Goal: Register for event/course

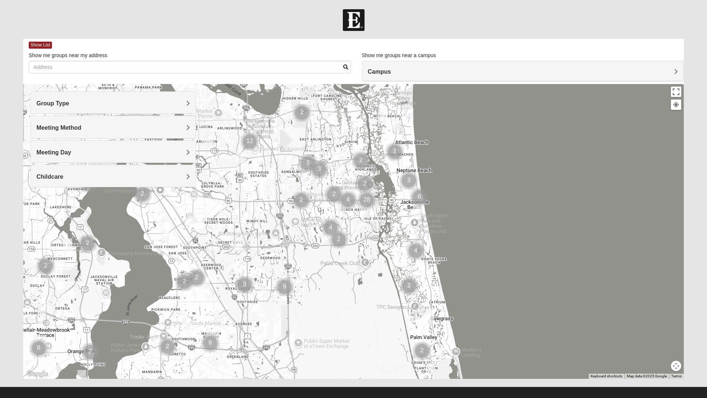
click at [300, 282] on img "Mixed Craig & Marsha Myers 32256" at bounding box center [300, 280] width 15 height 18
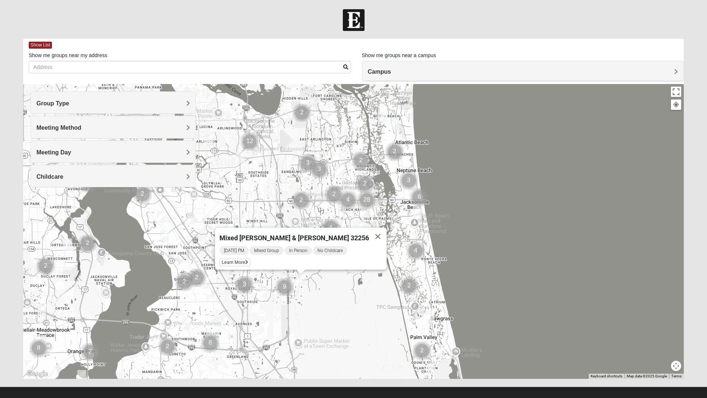
click at [250, 260] on span "Learn More" at bounding box center [234, 263] width 31 height 8
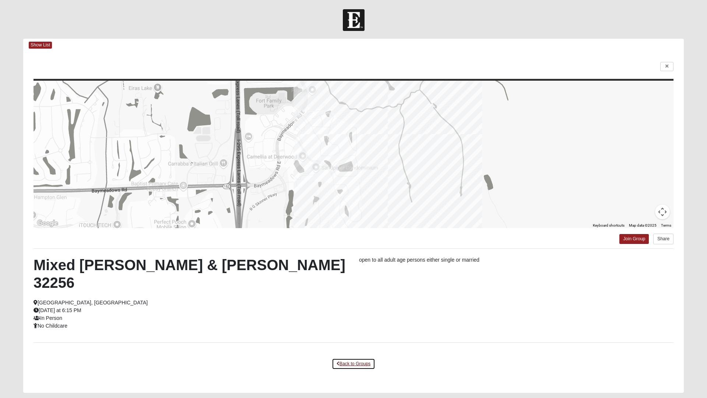
click at [356, 358] on link "Back to Groups" at bounding box center [353, 363] width 43 height 11
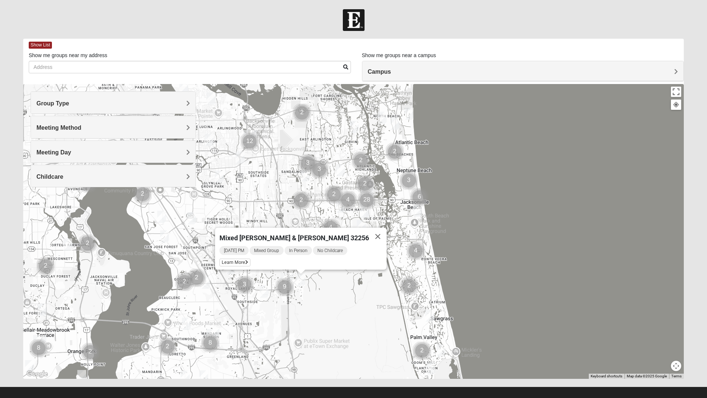
click at [267, 291] on img "Womens Adams/Taunton 32256" at bounding box center [264, 291] width 15 height 18
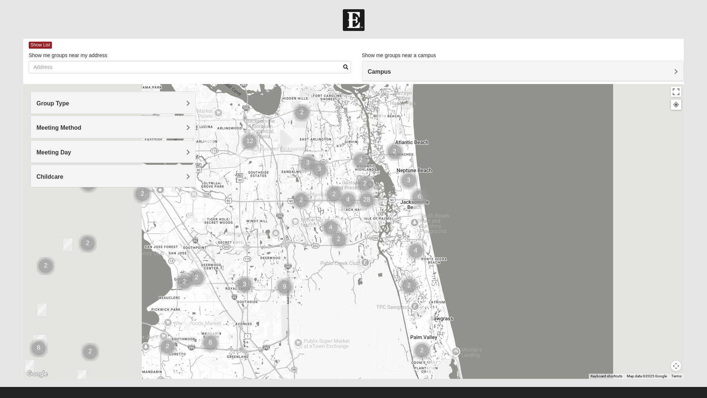
click at [265, 294] on img "Womens Adams/Taunton 32256" at bounding box center [264, 291] width 15 height 18
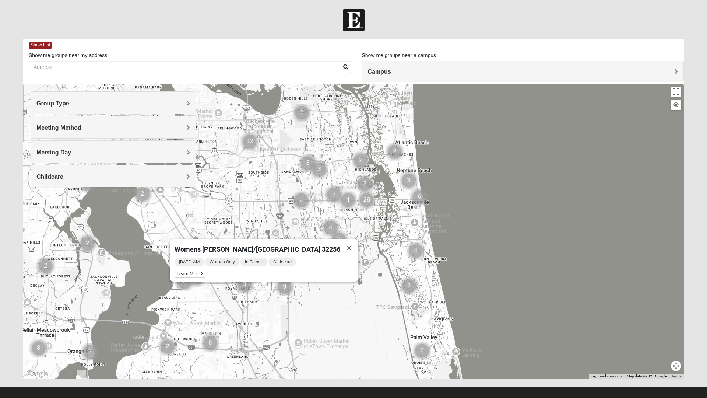
click at [340, 246] on button "Close" at bounding box center [349, 248] width 18 height 18
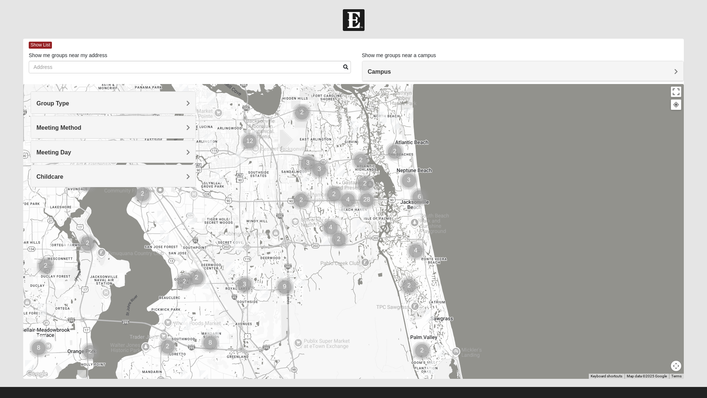
click at [325, 242] on img "Online Mixed Pugh 32224" at bounding box center [326, 238] width 15 height 18
click at [392, 187] on button "Close" at bounding box center [385, 196] width 18 height 18
click at [207, 284] on div "To navigate, press the arrow keys." at bounding box center [353, 231] width 661 height 295
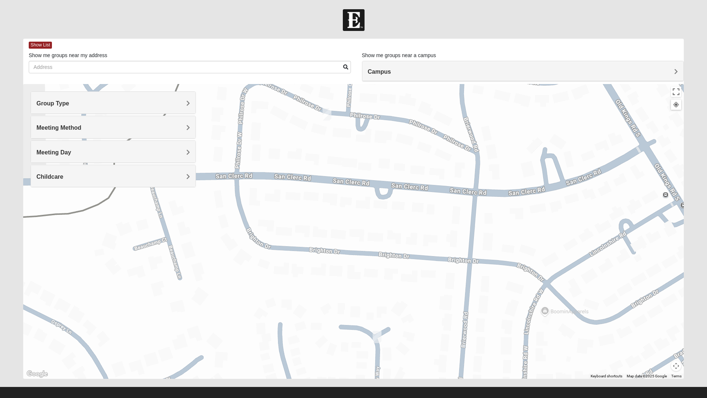
click at [421, 29] on div at bounding box center [353, 20] width 707 height 22
click at [191, 102] on div "Group Type" at bounding box center [113, 103] width 165 height 22
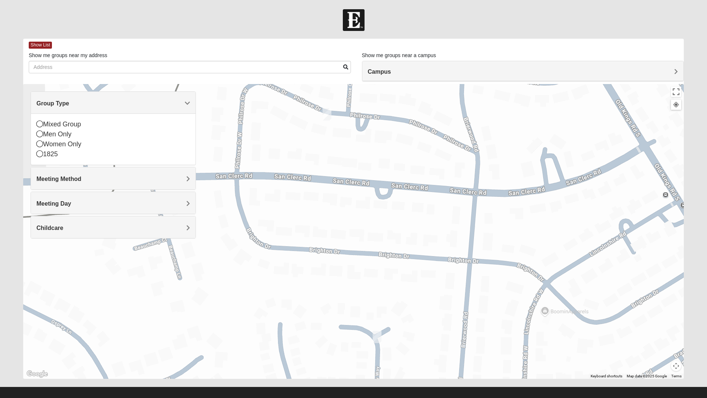
click at [49, 125] on div "Mixed Group" at bounding box center [113, 124] width 154 height 10
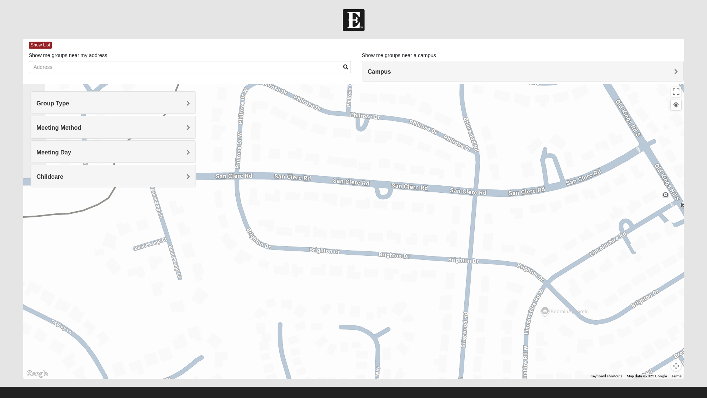
click at [189, 131] on div "Meeting Method" at bounding box center [113, 127] width 165 height 22
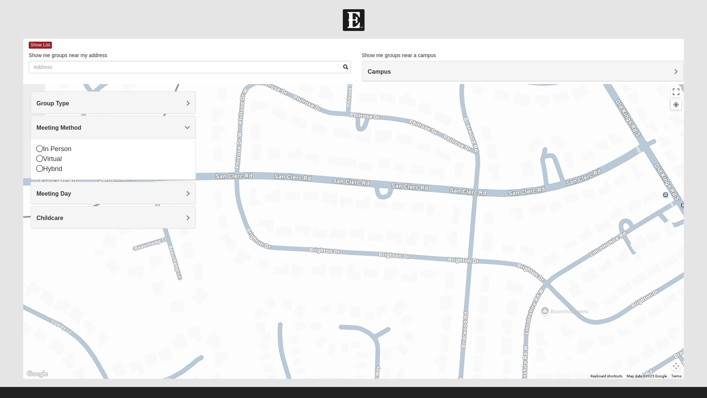
click at [65, 150] on div "In Person" at bounding box center [113, 149] width 154 height 10
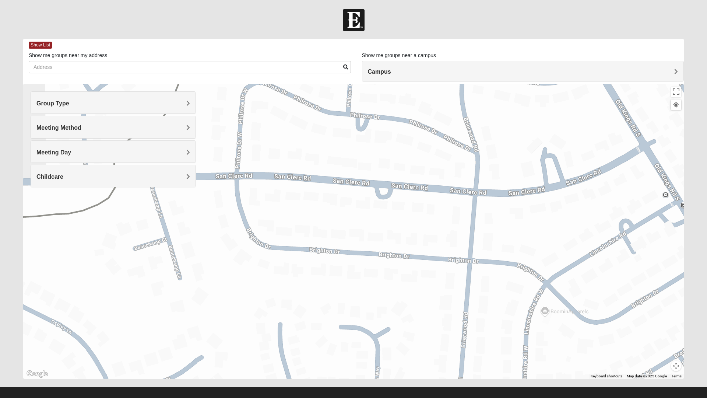
click at [191, 155] on div "Meeting Day" at bounding box center [113, 152] width 165 height 22
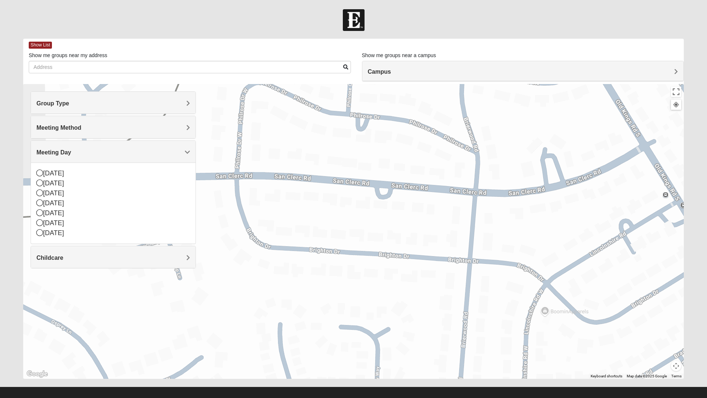
click at [44, 212] on div "[DATE]" at bounding box center [113, 213] width 154 height 10
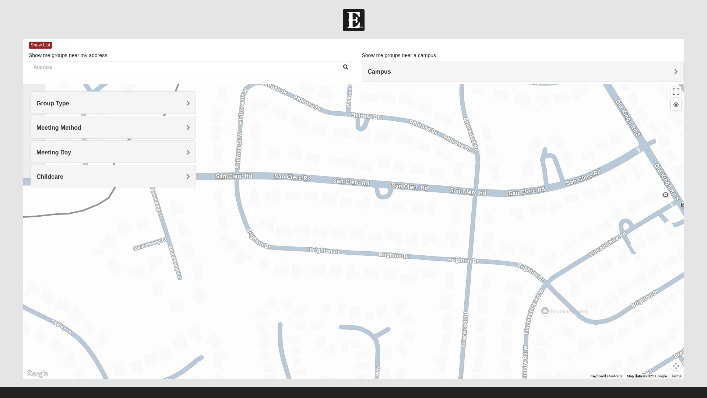
click at [71, 152] on span "Meeting Day" at bounding box center [53, 152] width 35 height 6
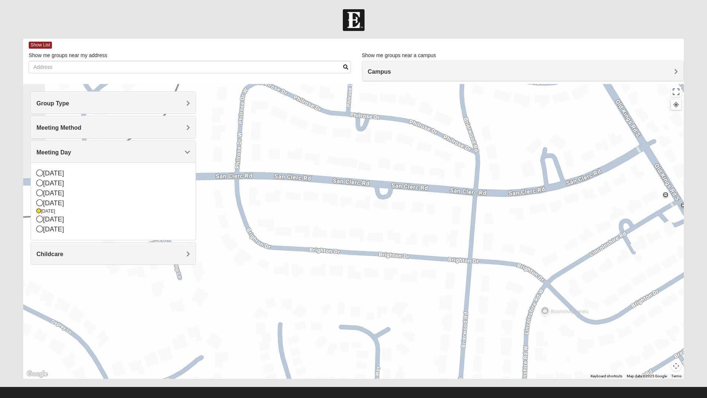
click at [44, 183] on div "[DATE]" at bounding box center [113, 183] width 154 height 10
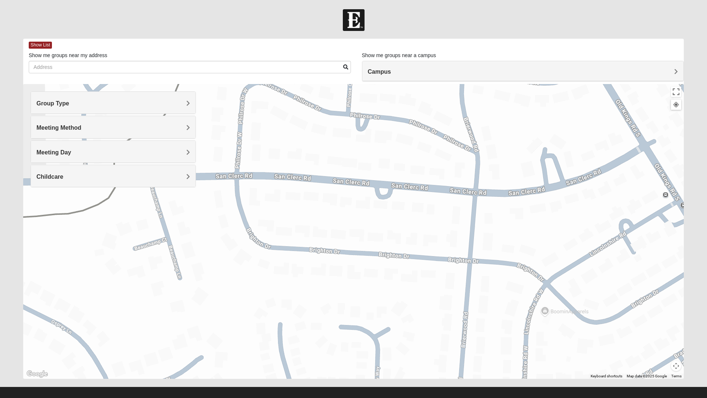
click at [63, 175] on span "Childcare" at bounding box center [49, 176] width 27 height 6
click at [43, 208] on div "No" at bounding box center [113, 208] width 154 height 10
click at [391, 70] on span "Campus" at bounding box center [379, 71] width 23 height 6
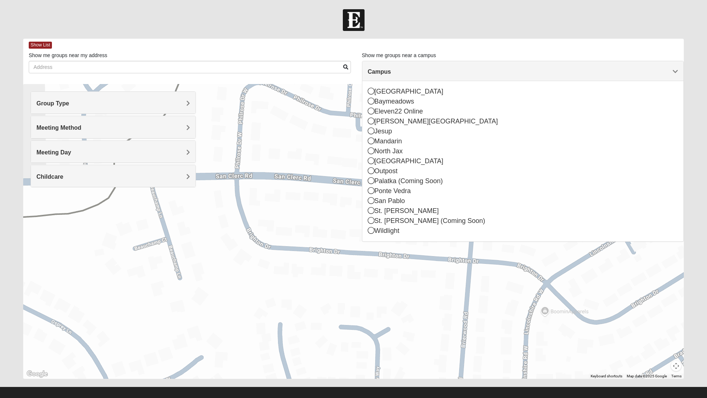
click at [369, 143] on icon at bounding box center [371, 140] width 7 height 7
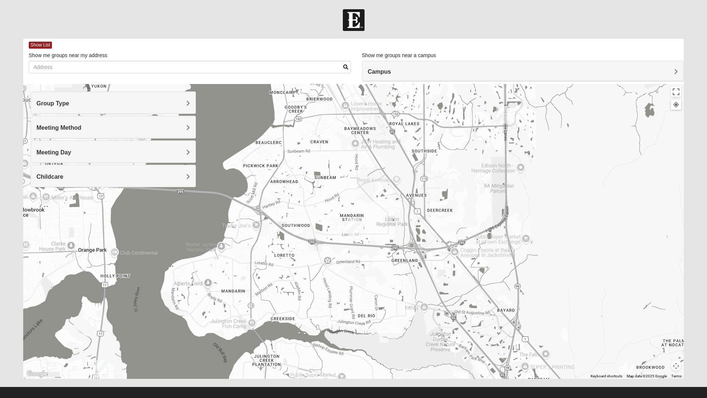
click at [358, 228] on img "Mandarin" at bounding box center [354, 227] width 19 height 24
click at [505, 119] on img "Baymeadows" at bounding box center [502, 115] width 19 height 24
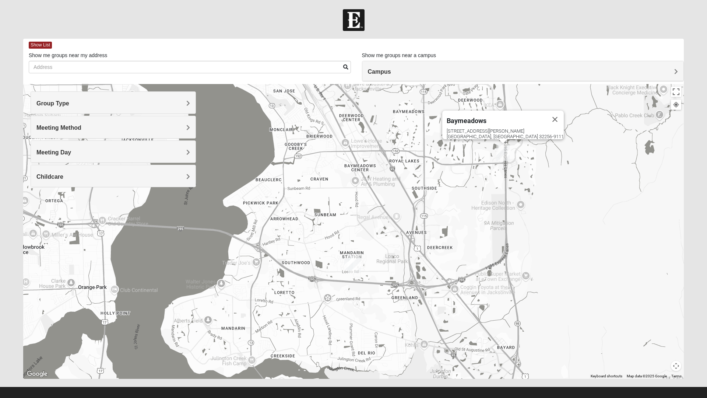
click at [191, 105] on div "Group Type" at bounding box center [113, 103] width 165 height 22
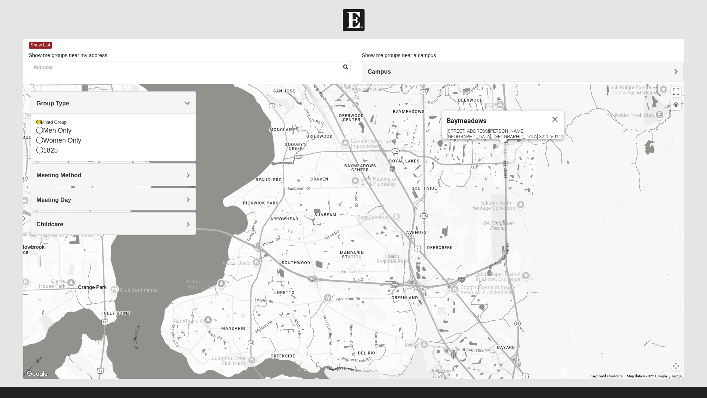
click at [588, 226] on div "Baymeadows [STREET_ADDRESS][PERSON_NAME]" at bounding box center [353, 231] width 661 height 295
click at [503, 152] on img "Baymeadows" at bounding box center [502, 152] width 19 height 24
click at [506, 128] on div "[STREET_ADDRESS][PERSON_NAME]" at bounding box center [505, 133] width 117 height 11
click at [42, 47] on span "Show List" at bounding box center [40, 45] width 23 height 7
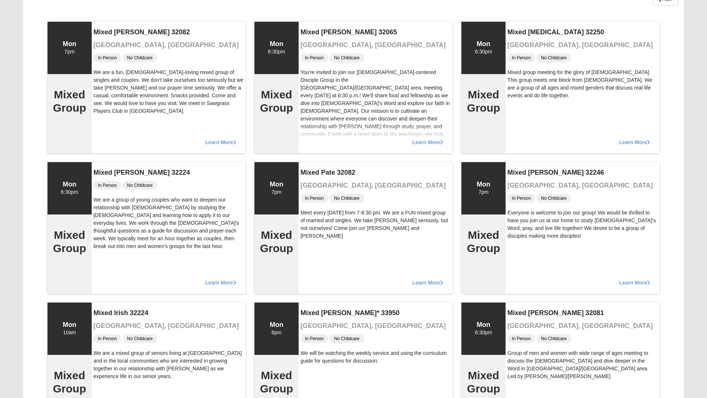
scroll to position [71, 0]
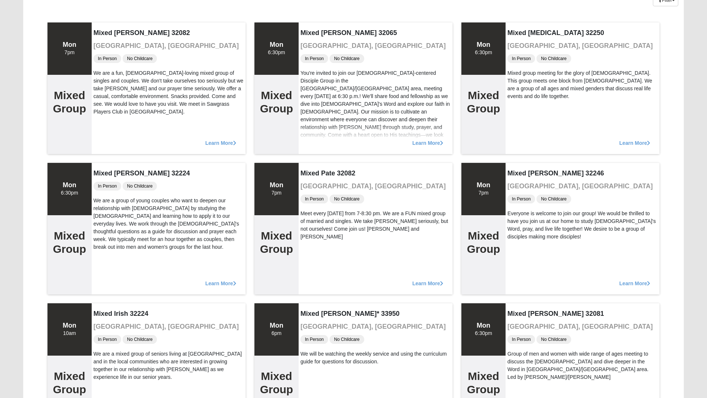
click at [631, 279] on span "Learn More" at bounding box center [634, 279] width 31 height 0
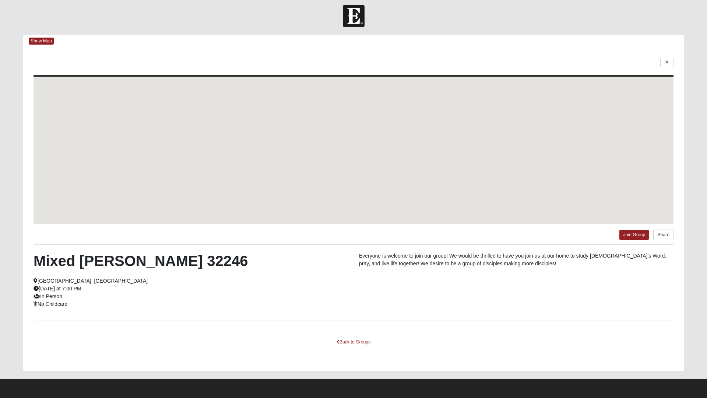
scroll to position [4, 0]
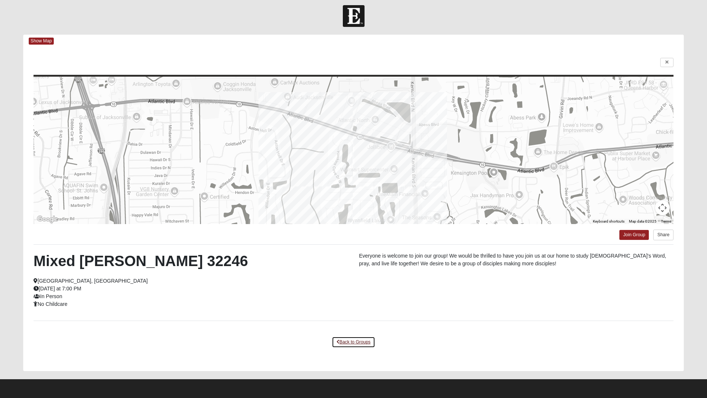
click at [356, 342] on link "Back to Groups" at bounding box center [353, 341] width 43 height 11
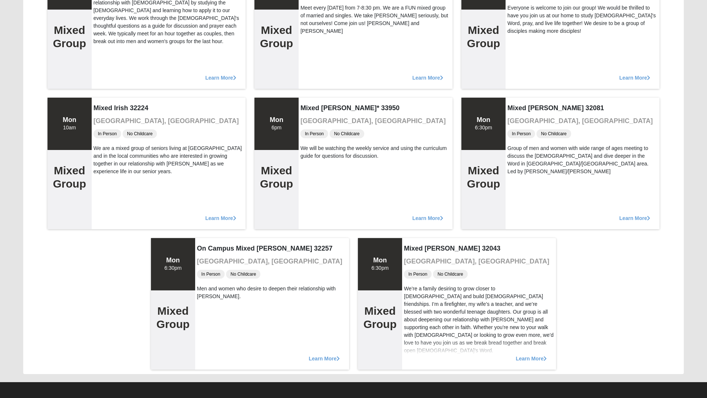
scroll to position [280, 0]
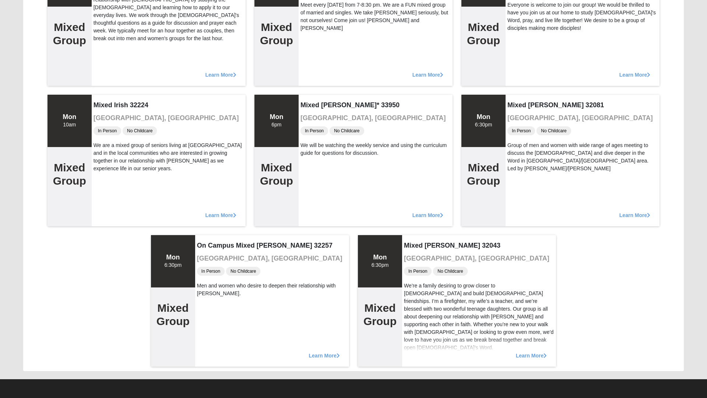
click at [325, 352] on span "Learn More" at bounding box center [324, 352] width 31 height 0
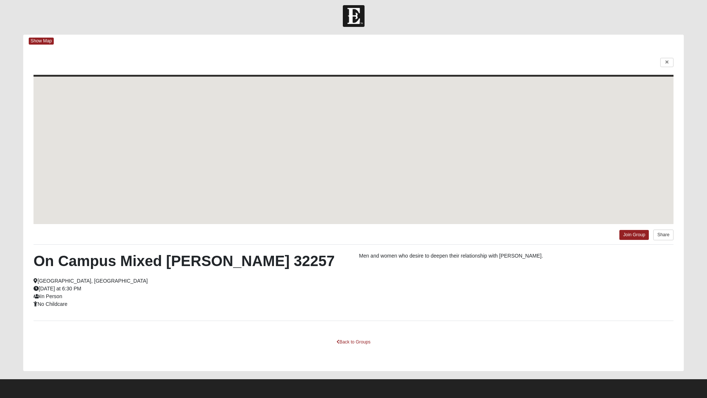
scroll to position [4, 0]
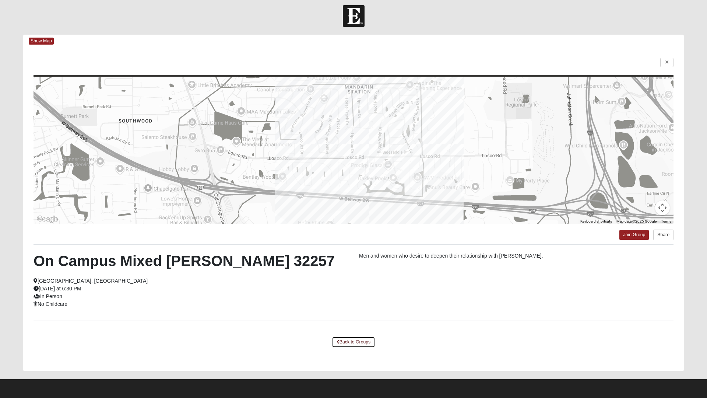
click at [361, 341] on link "Back to Groups" at bounding box center [353, 341] width 43 height 11
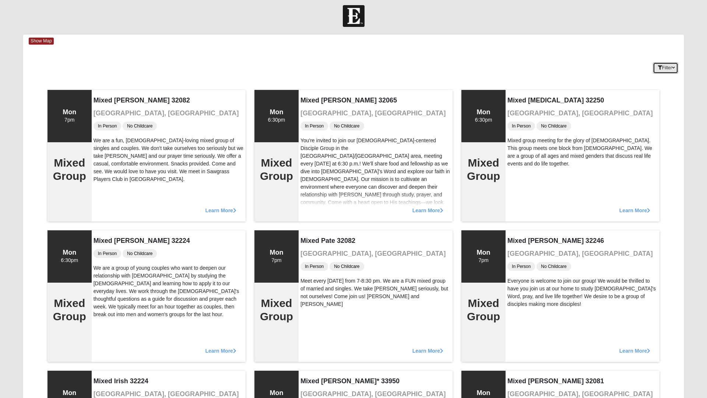
click at [658, 69] on icon "button" at bounding box center [660, 68] width 4 height 4
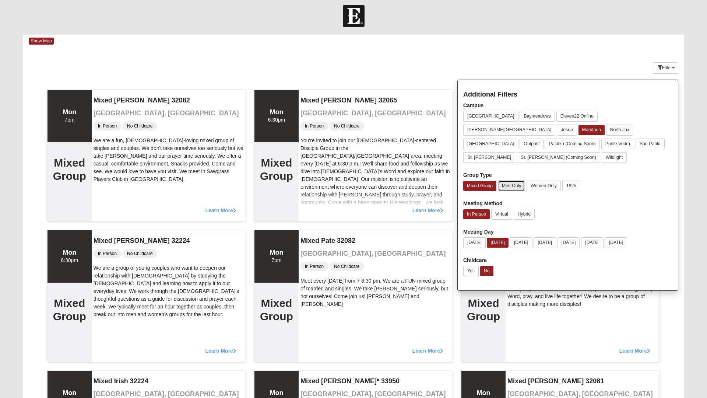
click at [515, 180] on button "Men Only" at bounding box center [511, 185] width 27 height 11
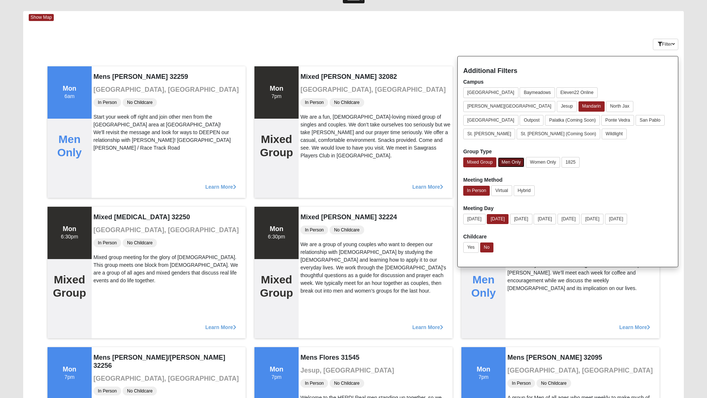
scroll to position [0, 0]
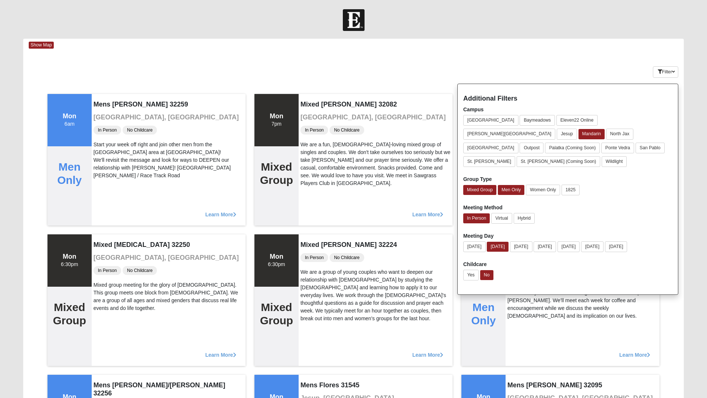
click at [214, 211] on span "Learn More" at bounding box center [220, 211] width 31 height 0
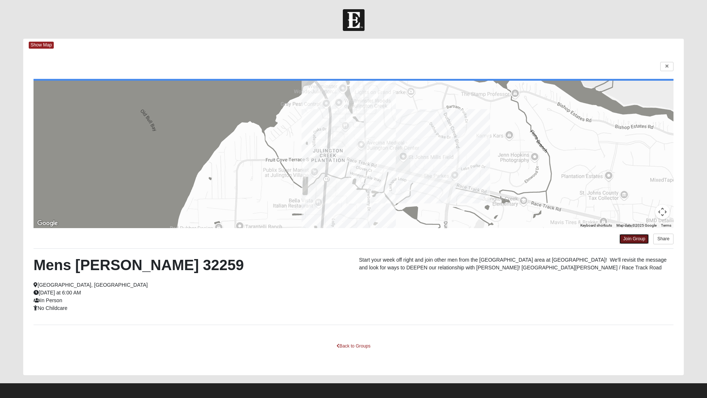
click at [633, 239] on link "Join Group" at bounding box center [633, 239] width 29 height 10
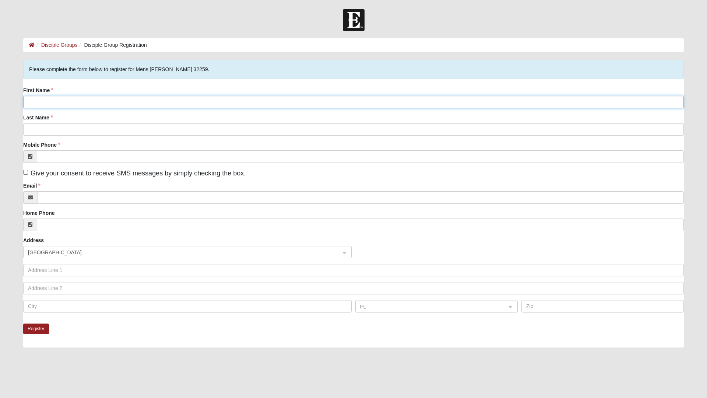
click at [41, 101] on input "First Name" at bounding box center [353, 102] width 661 height 13
type input "Brian"
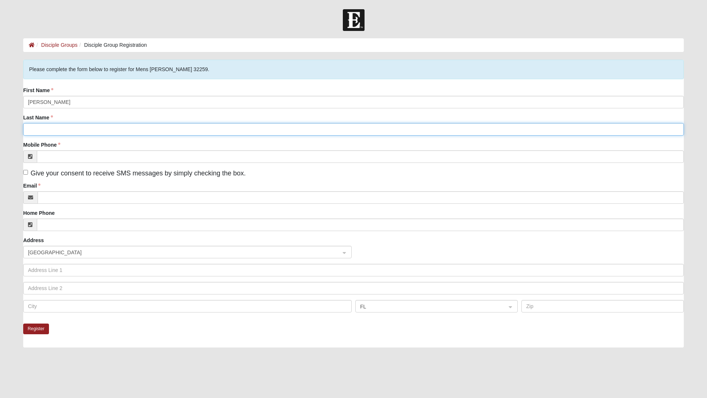
click at [92, 131] on input "Last Name" at bounding box center [353, 129] width 661 height 13
type input "Brown"
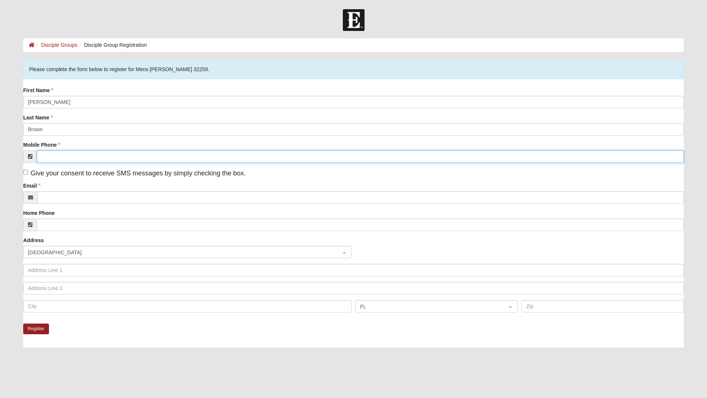
click at [80, 155] on input "Mobile Phone" at bounding box center [360, 156] width 647 height 13
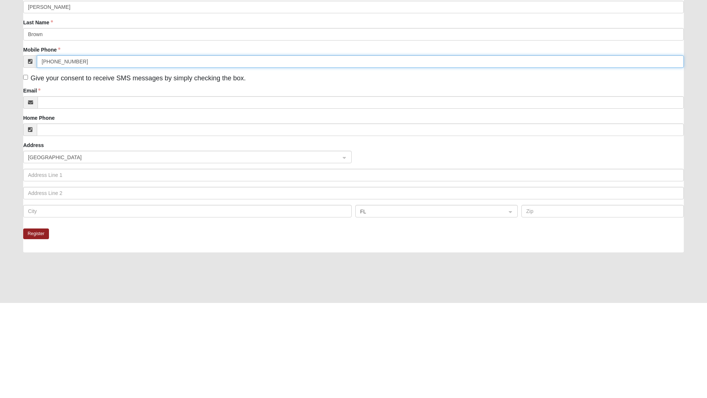
type input "(904) 540-9645"
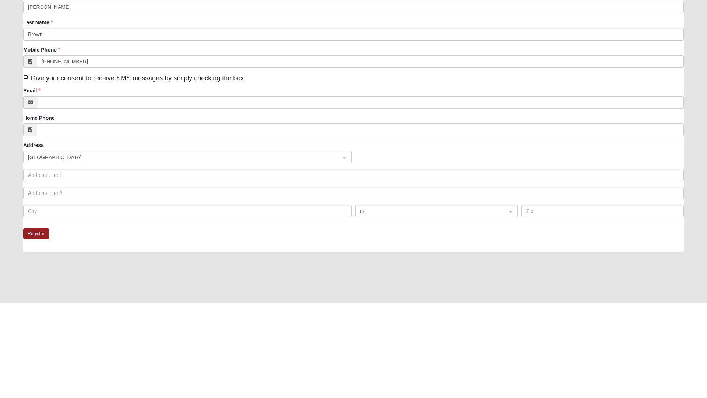
click at [25, 173] on input "Give your consent to receive SMS messages by simply checking the box." at bounding box center [25, 172] width 5 height 5
checkbox input "true"
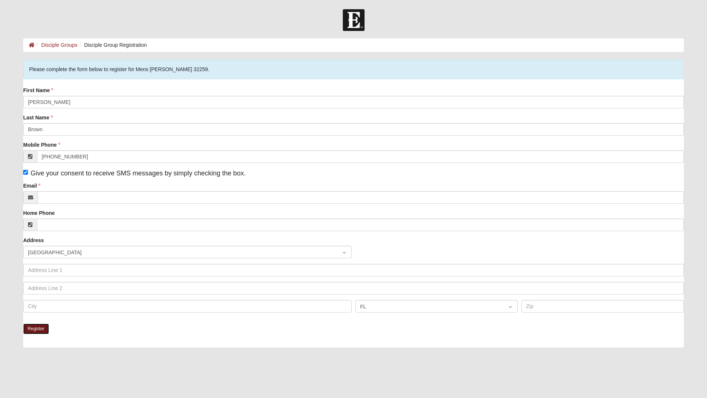
click at [34, 329] on button "Register" at bounding box center [36, 328] width 26 height 11
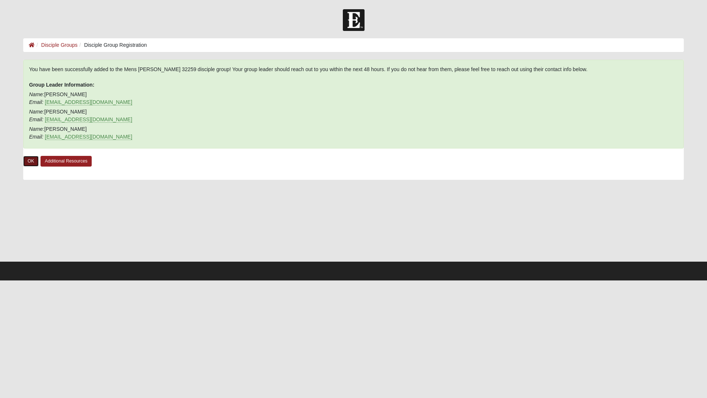
click at [31, 162] on link "OK" at bounding box center [30, 161] width 15 height 11
